Goal: Information Seeking & Learning: Learn about a topic

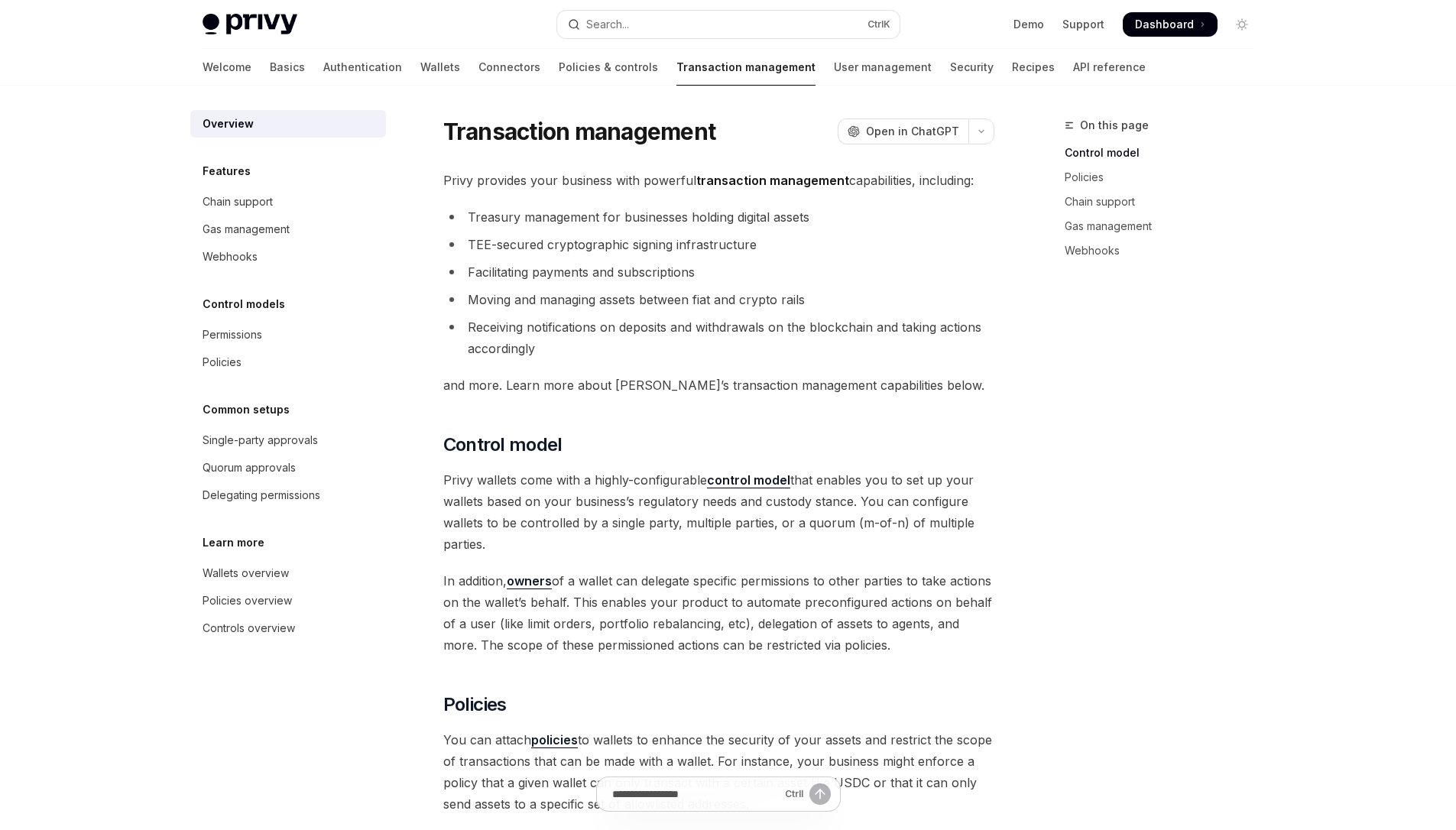
click at [306, 431] on div "Single-party approvals" at bounding box center [260, 440] width 115 height 19
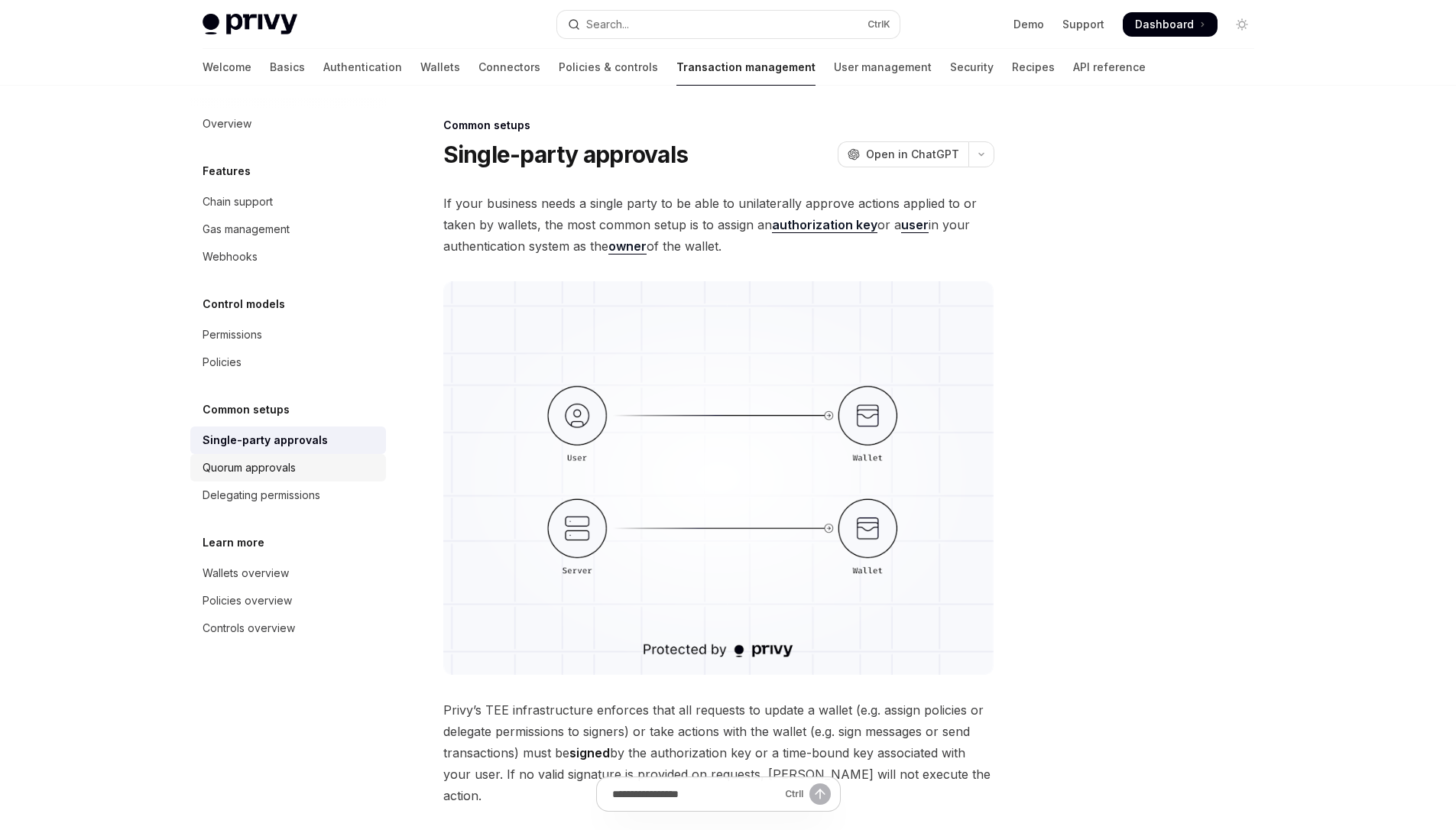
click at [237, 459] on div "Quorum approvals" at bounding box center [249, 469] width 93 height 19
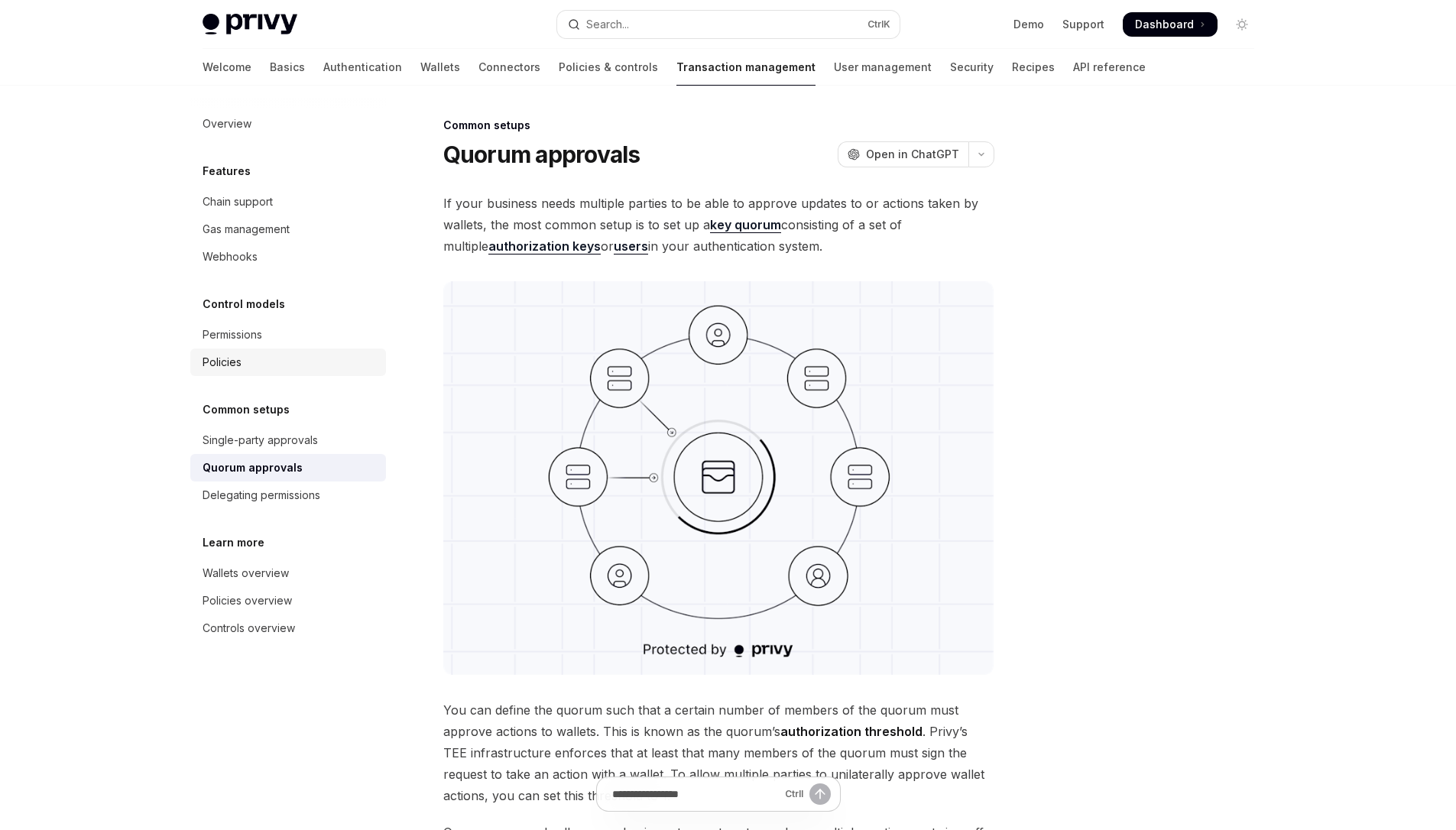
click at [265, 362] on div "Policies" at bounding box center [290, 362] width 175 height 19
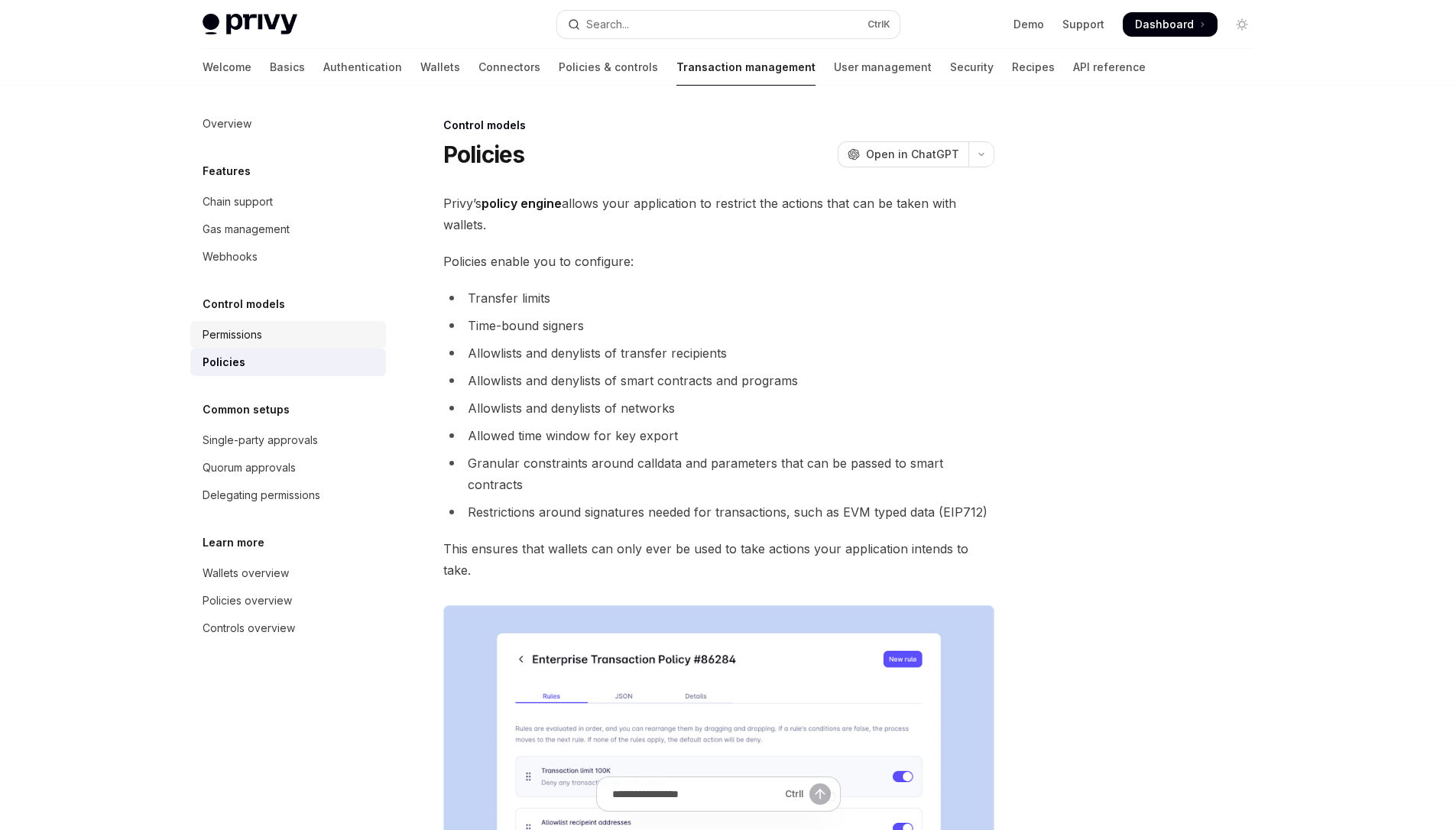
click at [267, 336] on div "Permissions" at bounding box center [290, 335] width 175 height 19
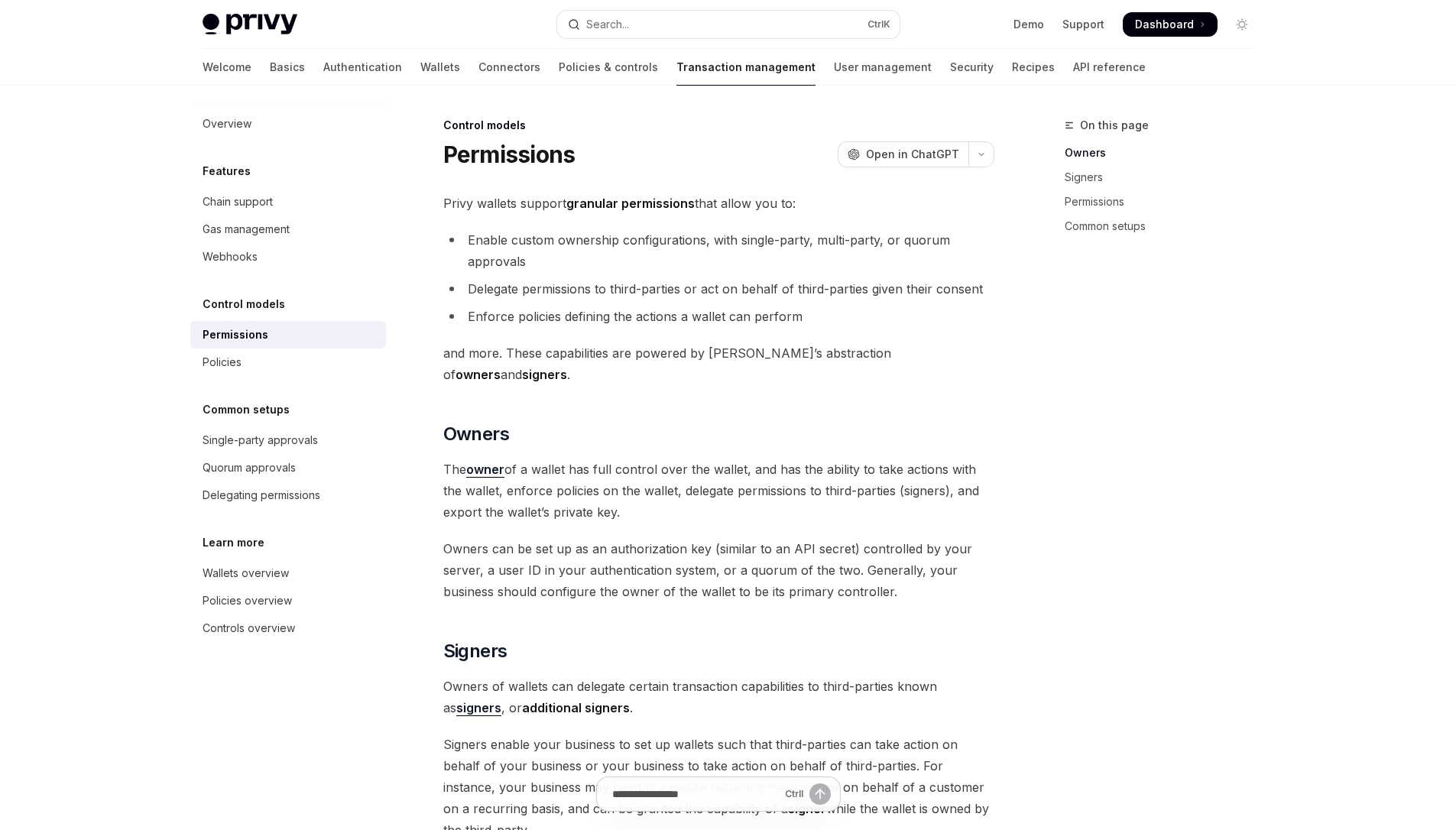
click at [455, 330] on div "Privy wallets support granular permissions that allow you to: Enable custom own…" at bounding box center [718, 844] width 551 height 1303
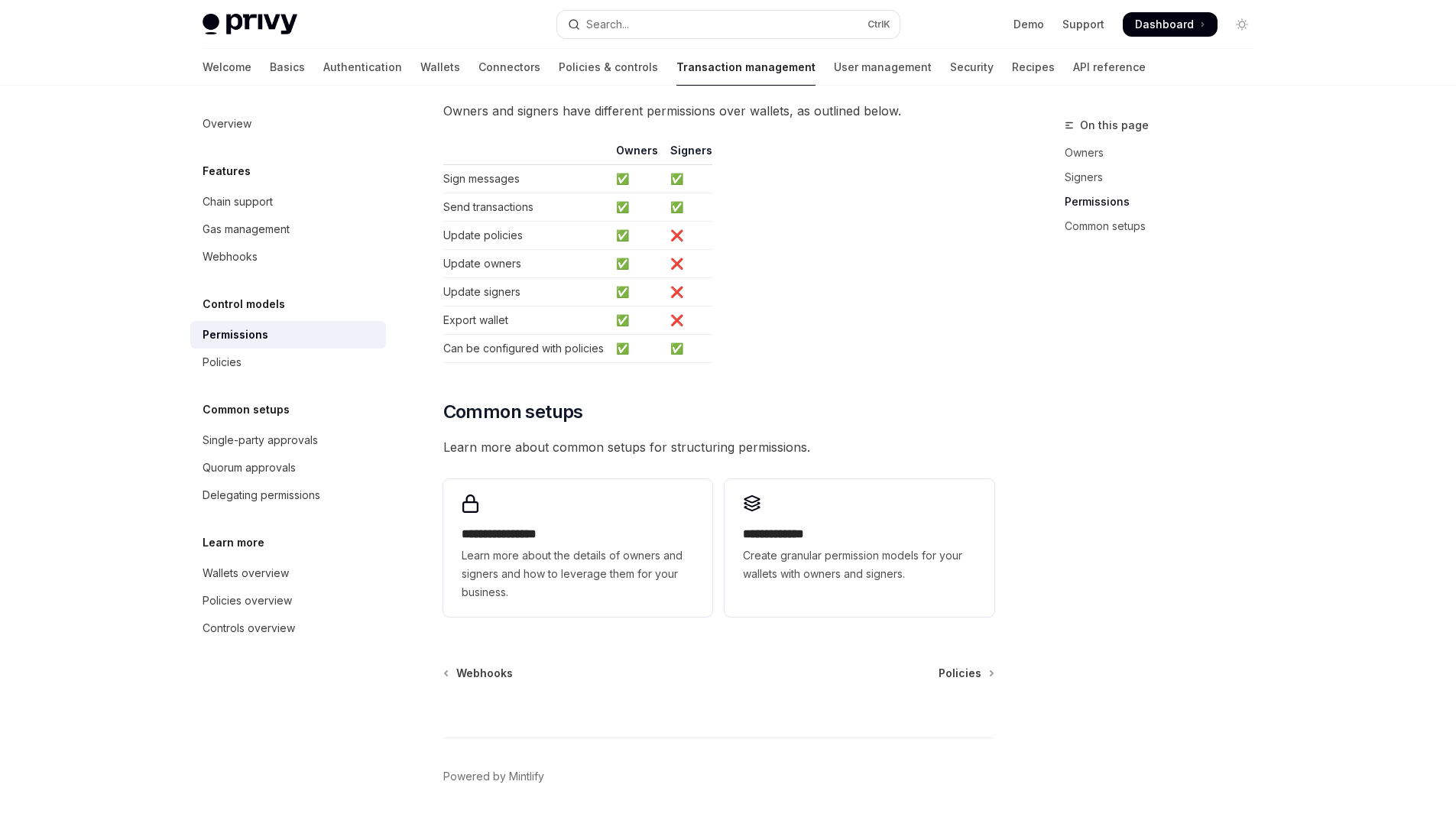
scroll to position [891, 0]
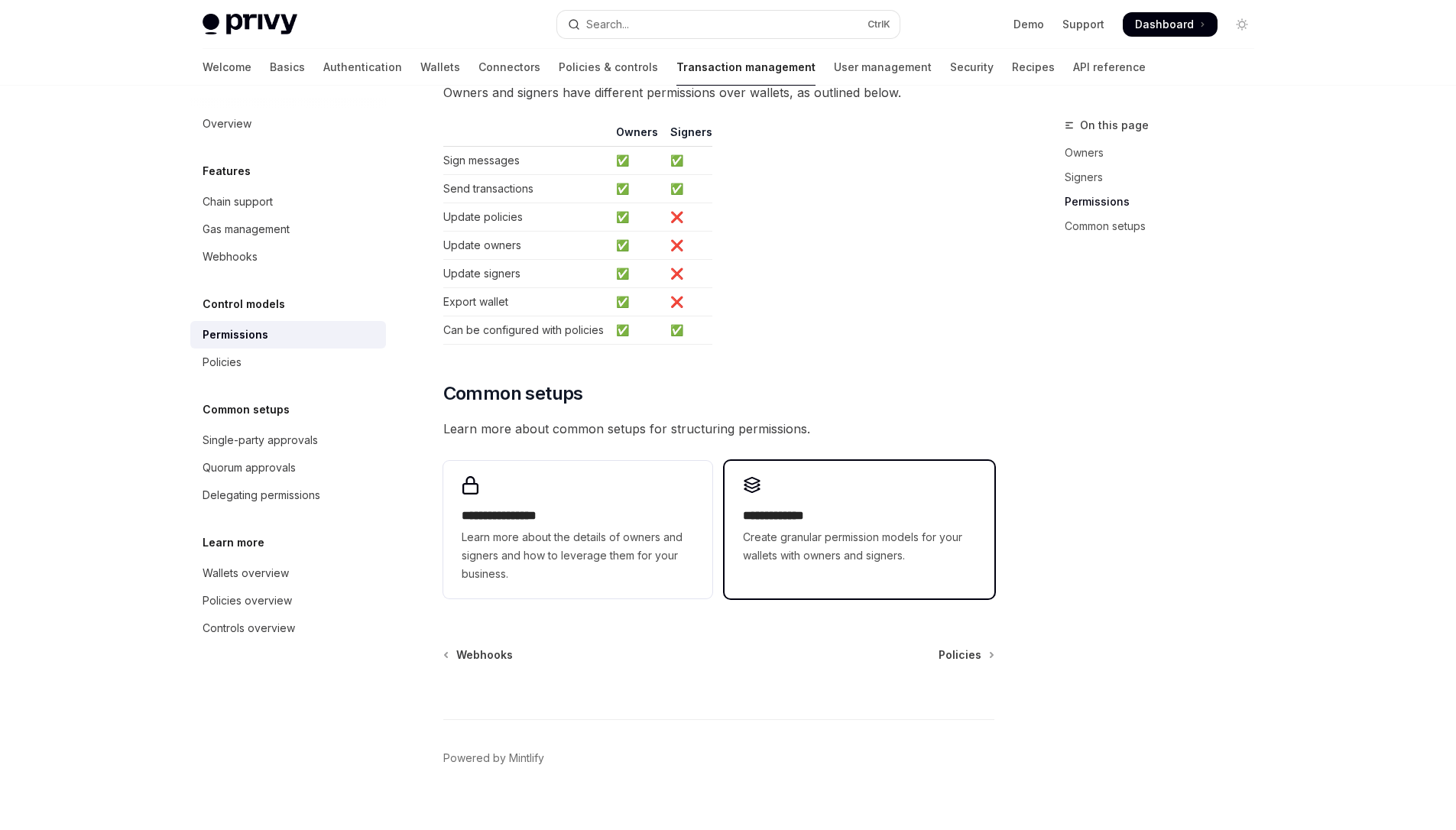
click at [737, 496] on div "**********" at bounding box center [859, 520] width 269 height 119
type textarea "*"
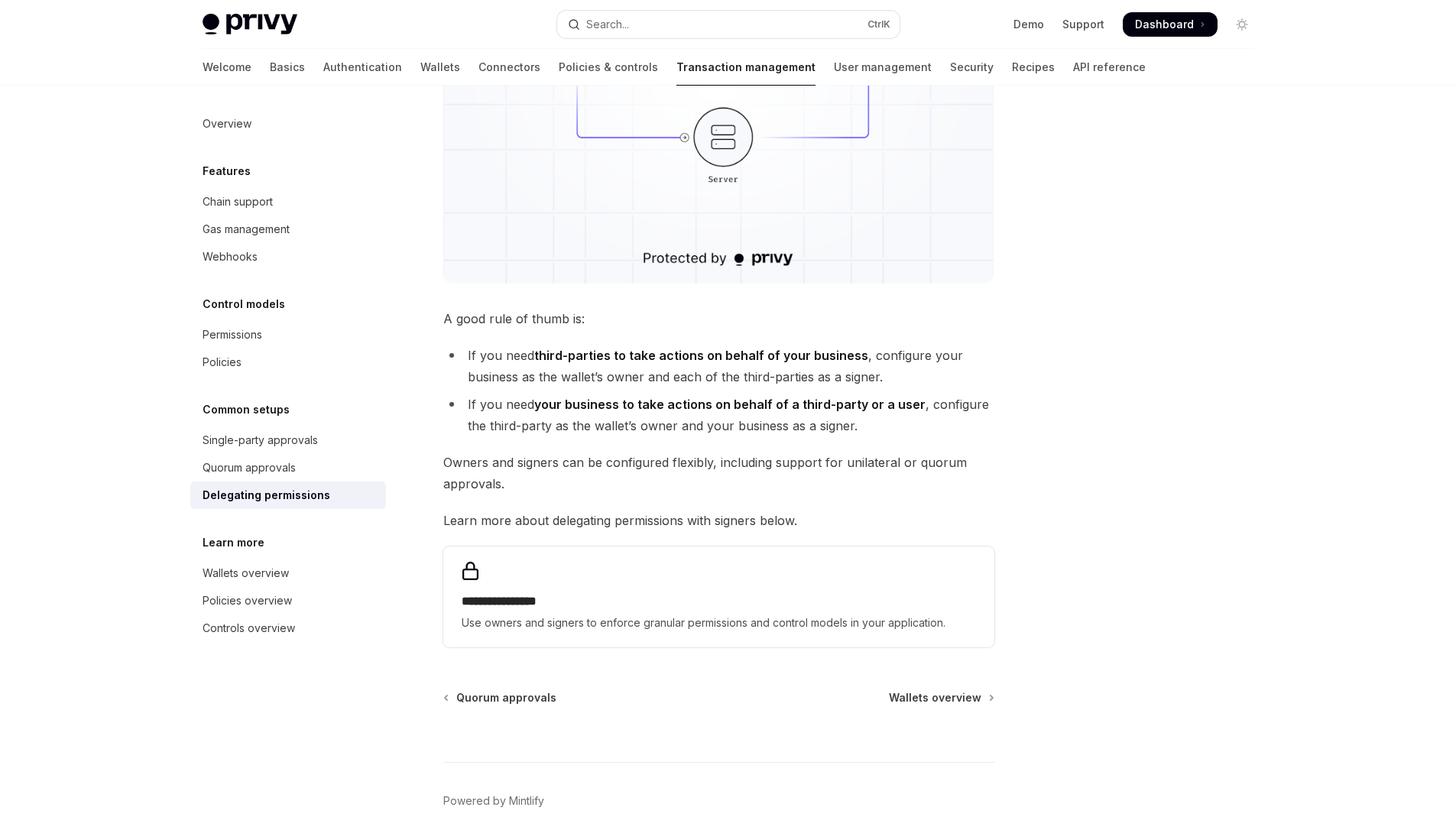
scroll to position [477, 0]
